Goal: Task Accomplishment & Management: Use online tool/utility

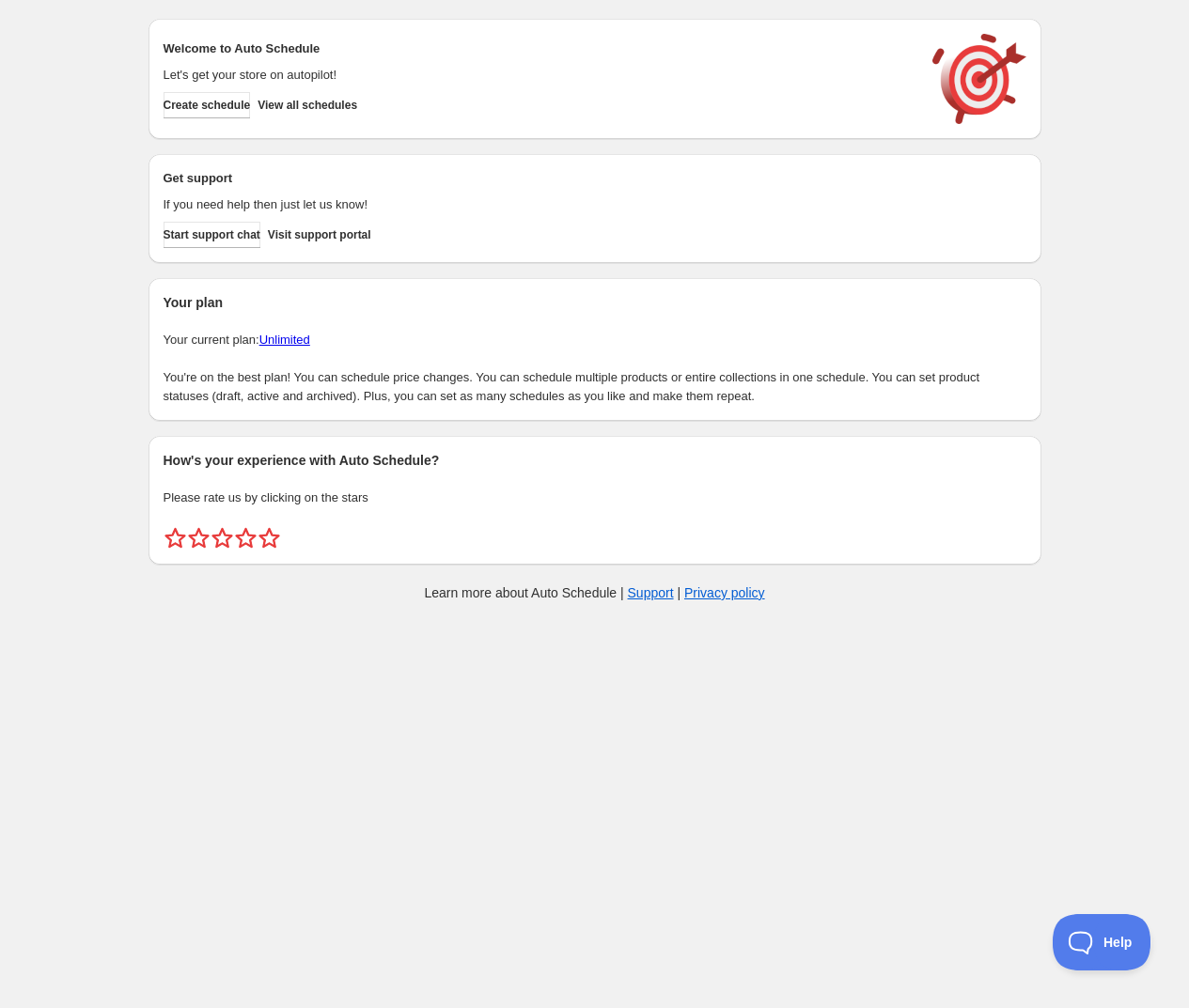
click at [1090, 144] on div "Create schedule Help & support Cancel Discount prices Schedule a discount, sale…" at bounding box center [594, 314] width 1189 height 628
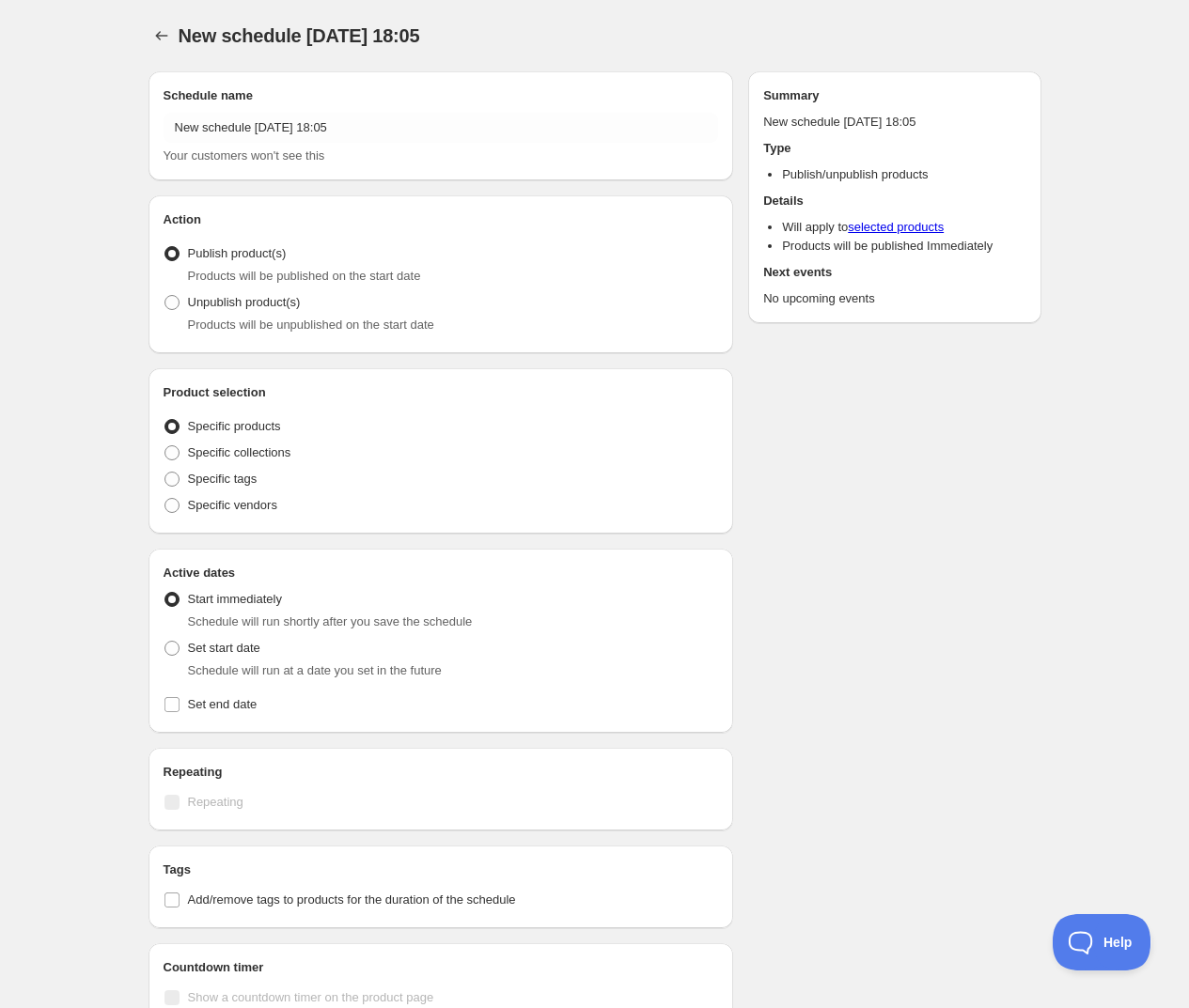
radio input "true"
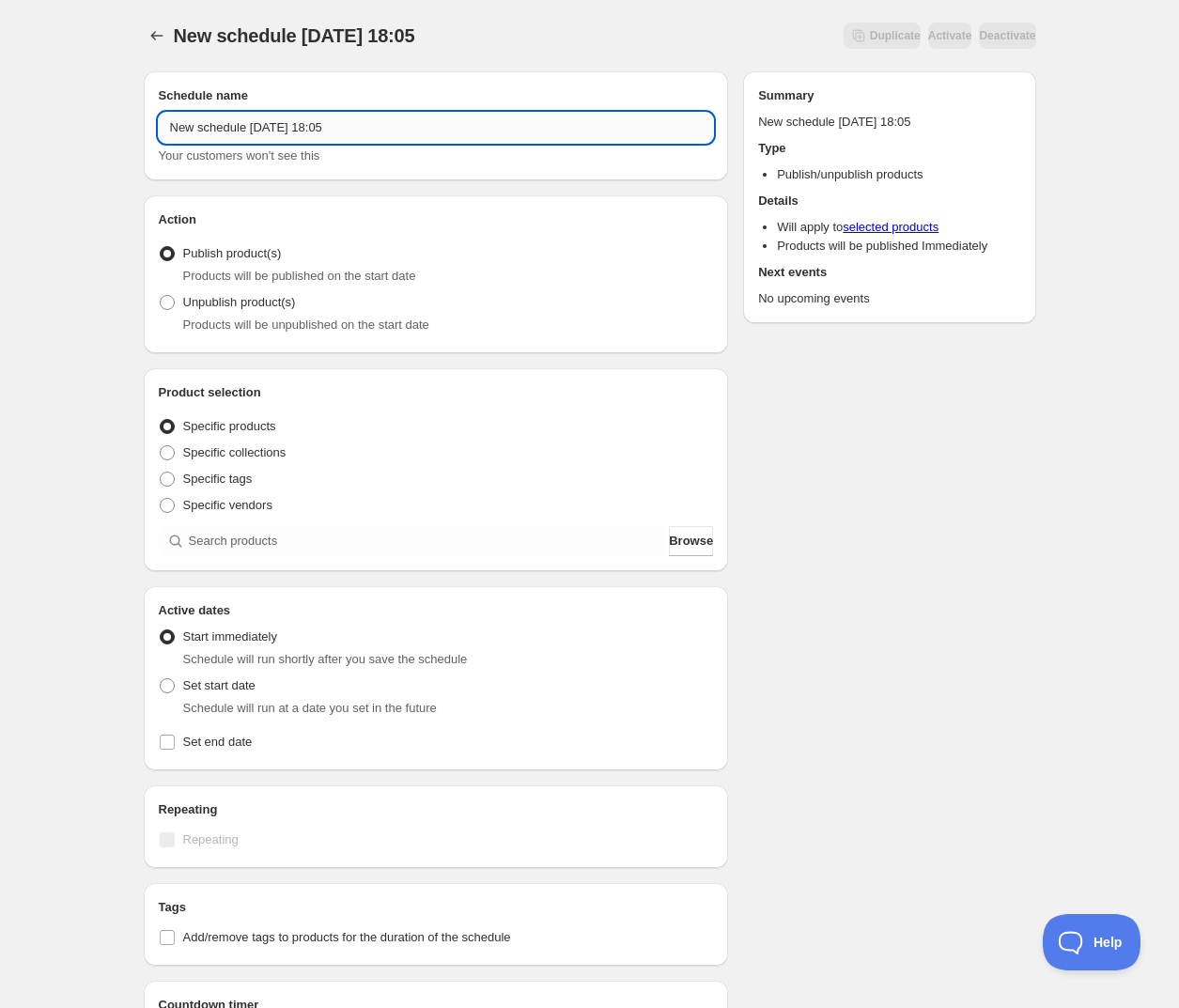
click at [376, 128] on input "New schedule [DATE] 18:05" at bounding box center [436, 127] width 556 height 30
drag, startPoint x: 376, startPoint y: 128, endPoint x: 87, endPoint y: 126, distance: 289.0
click at [87, 126] on div "New schedule Sep 30 2025 18:05. This page is ready New schedule Sep 30 2025 18:…" at bounding box center [590, 716] width 1179 height 1431
click at [72, 133] on div "New schedule Sep 30 2025 18:05. This page is ready New schedule Sep 30 2025 18:…" at bounding box center [590, 716] width 1179 height 1431
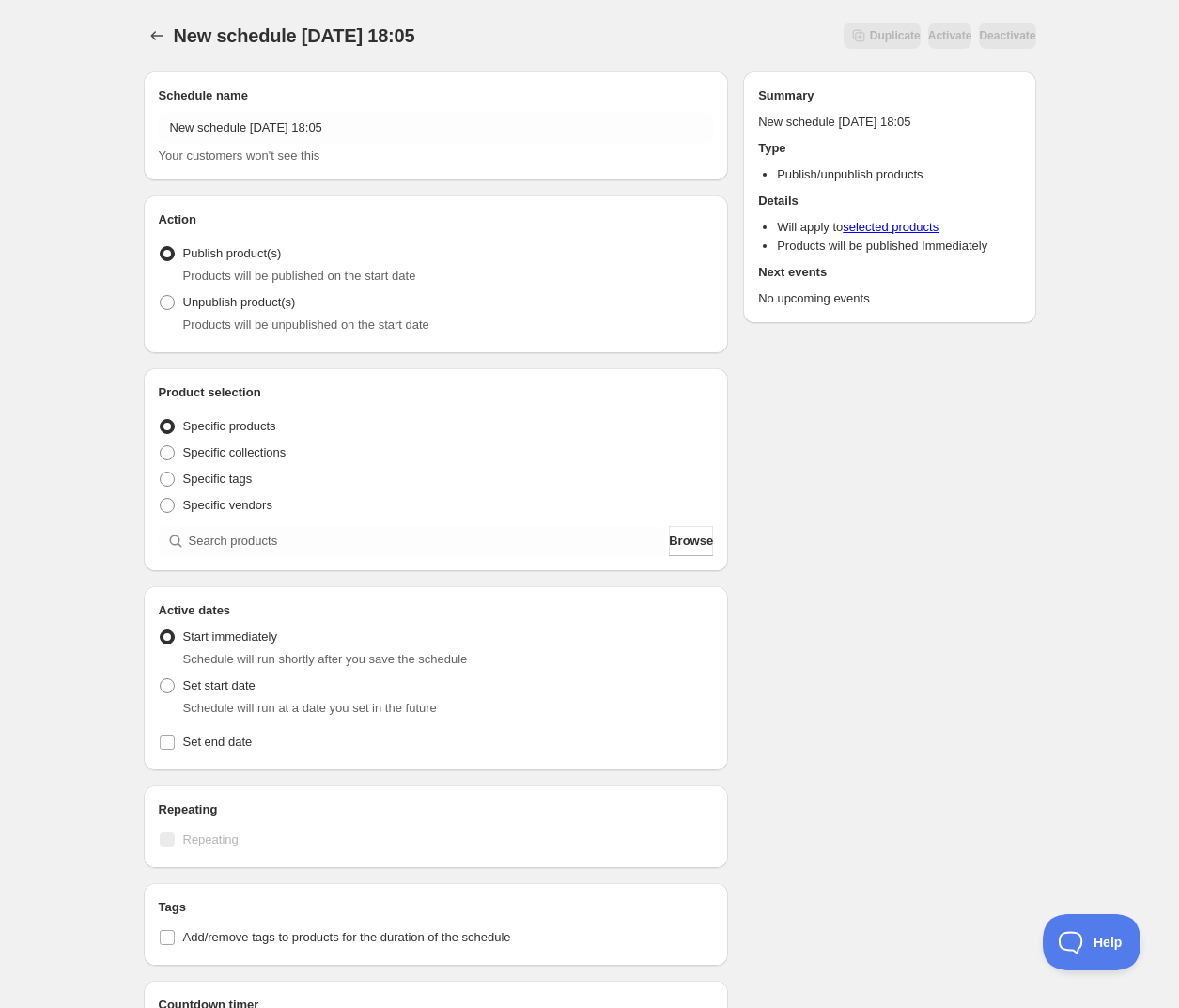
click at [38, 261] on div "New schedule Sep 30 2025 18:05. This page is ready New schedule Sep 30 2025 18:…" at bounding box center [590, 716] width 1179 height 1431
click at [164, 28] on icon "Schedules" at bounding box center [156, 35] width 19 height 19
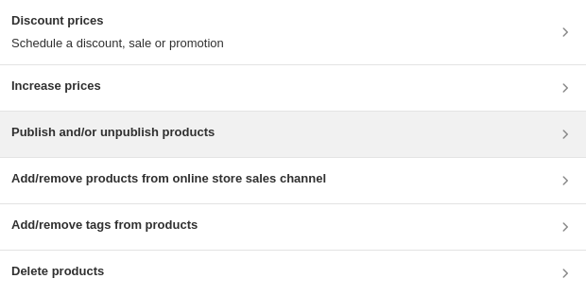
click at [137, 138] on h3 "Publish and/or unpublish products" at bounding box center [112, 132] width 203 height 19
